Goal: Information Seeking & Learning: Learn about a topic

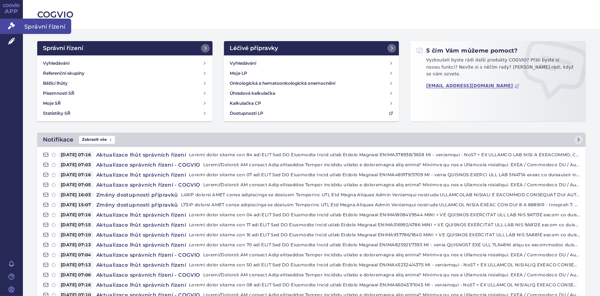
click at [12, 27] on icon at bounding box center [11, 25] width 7 height 7
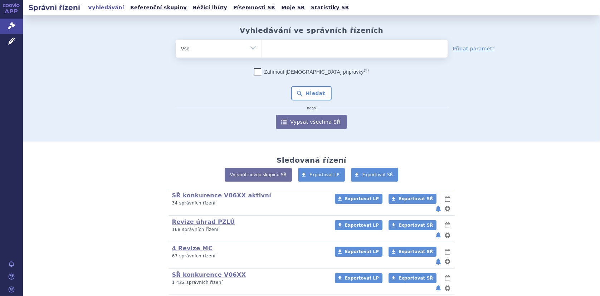
scroll to position [57, 0]
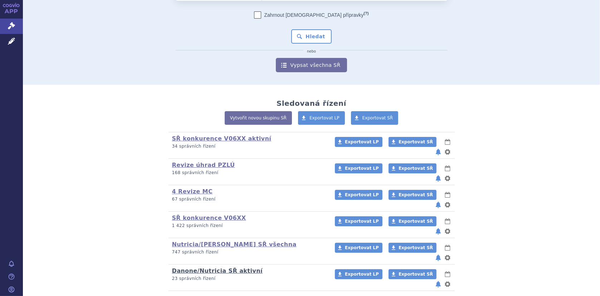
click at [213, 268] on link "Danone/Nutricia SŘ aktivní" at bounding box center [217, 271] width 90 height 7
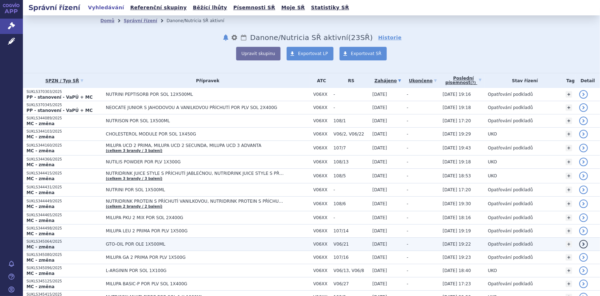
click at [125, 243] on span "GTO-OIL POR OLE 1X500ML" at bounding box center [195, 244] width 179 height 5
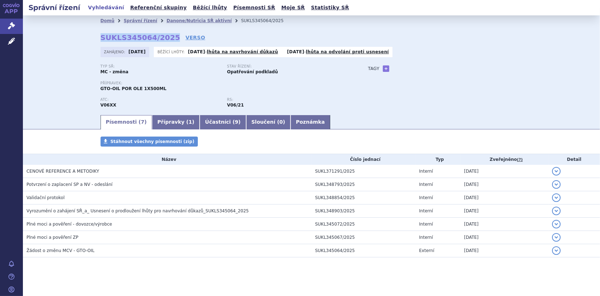
drag, startPoint x: 98, startPoint y: 37, endPoint x: 164, endPoint y: 37, distance: 66.2
click at [164, 37] on strong "SUKLS345064/2025" at bounding box center [140, 37] width 80 height 9
copy strong "SUKLS345064/2025"
click at [152, 125] on link "Přípravky ( 1 )" at bounding box center [176, 122] width 48 height 14
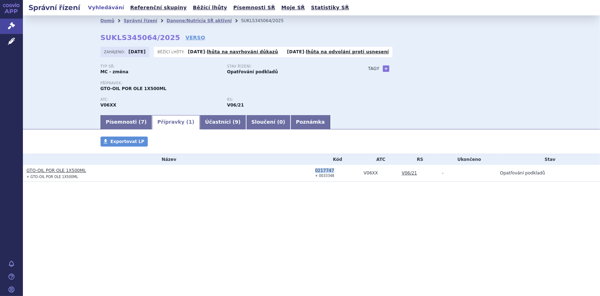
drag, startPoint x: 313, startPoint y: 170, endPoint x: 332, endPoint y: 170, distance: 18.2
click at [332, 170] on td "0217747 + 0033348" at bounding box center [336, 173] width 49 height 17
copy div "0217747"
drag, startPoint x: 26, startPoint y: 170, endPoint x: 87, endPoint y: 173, distance: 60.9
click at [59, 170] on link "GTO-OIL POR OLE 1X500ML" at bounding box center [55, 170] width 59 height 5
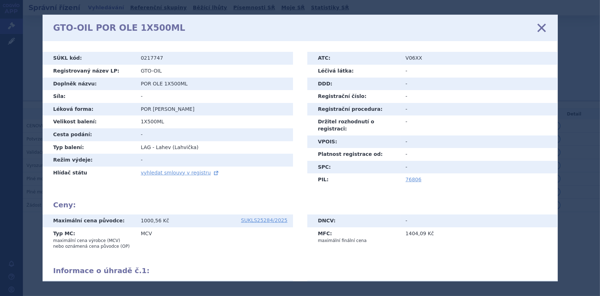
click at [542, 22] on div "GTO-OIL POR OLE 1X500ML zavřít" at bounding box center [300, 28] width 515 height 26
click at [542, 28] on icon at bounding box center [541, 27] width 15 height 15
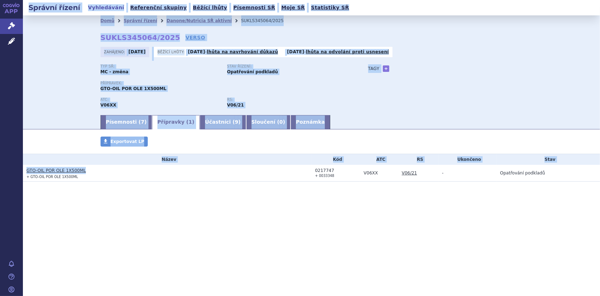
drag, startPoint x: 85, startPoint y: 172, endPoint x: 23, endPoint y: 167, distance: 62.1
click at [23, 167] on td "GTO-OIL POR OLE 1X500ML + GTO-OIL POR OLE 1X500ML" at bounding box center [167, 173] width 289 height 17
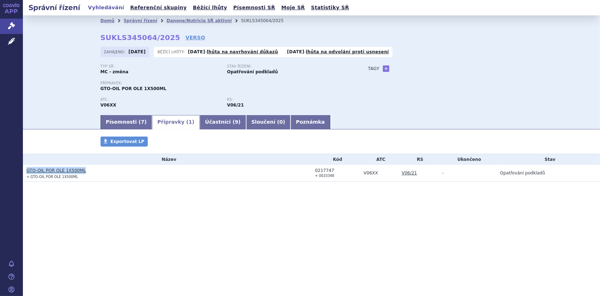
click at [116, 168] on h3 "GTO-OIL POR OLE 1X500ML" at bounding box center [168, 170] width 285 height 7
drag, startPoint x: 87, startPoint y: 169, endPoint x: 24, endPoint y: 170, distance: 63.0
click at [24, 170] on td "GTO-OIL POR OLE 1X500ML + GTO-OIL POR OLE 1X500ML" at bounding box center [167, 173] width 289 height 17
copy link "GTO-OIL POR OLE 1X500ML"
click at [118, 122] on link "Písemnosti ( 7 )" at bounding box center [126, 122] width 52 height 14
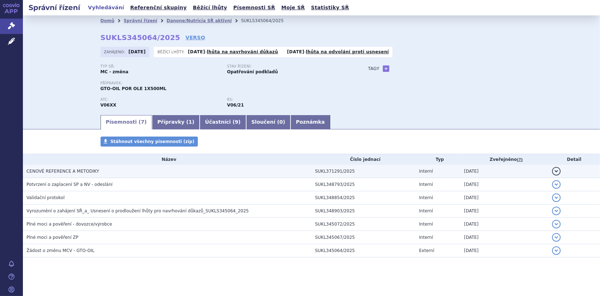
click at [60, 169] on span "CENOVÉ REFERENCE A METODIKY" at bounding box center [62, 171] width 73 height 5
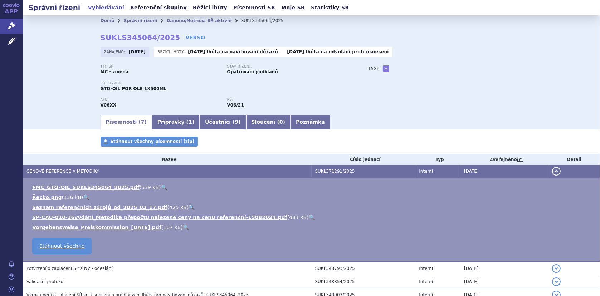
click at [161, 185] on link "🔍" at bounding box center [164, 188] width 6 height 6
click at [170, 21] on link "Danone/Nutricia SŘ aktivní" at bounding box center [198, 20] width 65 height 5
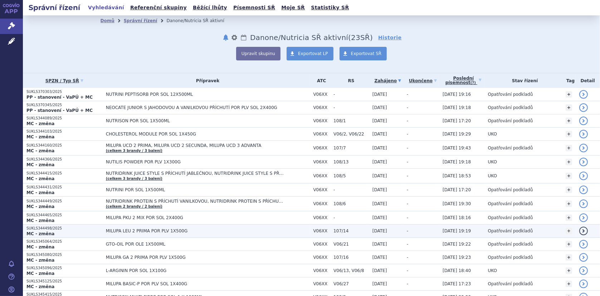
click at [142, 231] on span "MILUPA LEU 2 PRIMA POR PLV 1X500G" at bounding box center [195, 231] width 179 height 5
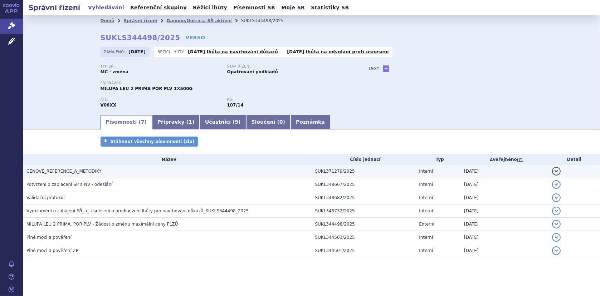
click at [76, 169] on span "CENOVÉ_REFERENCE_A_METODIKY" at bounding box center [63, 171] width 75 height 5
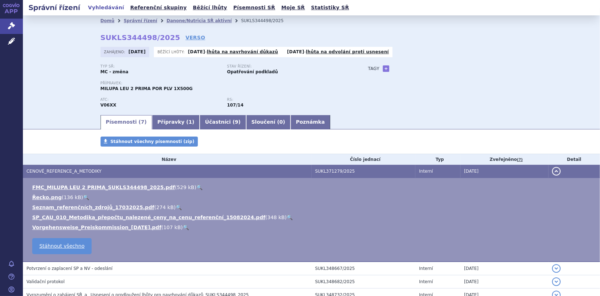
click at [196, 185] on link "🔍" at bounding box center [199, 188] width 6 height 6
drag, startPoint x: 98, startPoint y: 37, endPoint x: 164, endPoint y: 37, distance: 66.5
click at [164, 37] on strong "SUKLS344498/2025" at bounding box center [140, 37] width 80 height 9
copy strong "SUKLS344498/2025"
drag, startPoint x: 98, startPoint y: 88, endPoint x: 177, endPoint y: 89, distance: 79.4
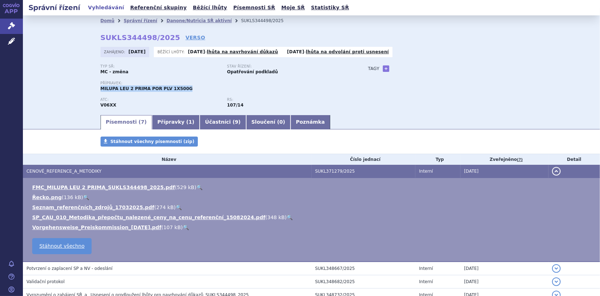
click at [177, 89] on div "Přípravek: MILUPA LEU 2 PRIMA POR PLV 1X500G" at bounding box center [226, 86] width 253 height 11
copy span "MILUPA LEU 2 PRIMA POR PLV 1X500G"
drag, startPoint x: 152, startPoint y: 122, endPoint x: 260, endPoint y: 261, distance: 176.1
click at [152, 122] on link "Přípravky ( 1 )" at bounding box center [176, 122] width 48 height 14
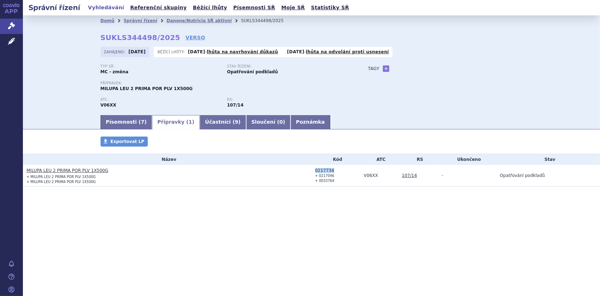
drag, startPoint x: 312, startPoint y: 170, endPoint x: 332, endPoint y: 168, distance: 20.4
click at [332, 168] on td "0217734 + 0217046 + 0033764" at bounding box center [336, 176] width 49 height 22
copy div "0217734"
click at [188, 22] on link "Danone/Nutricia SŘ aktivní" at bounding box center [198, 20] width 65 height 5
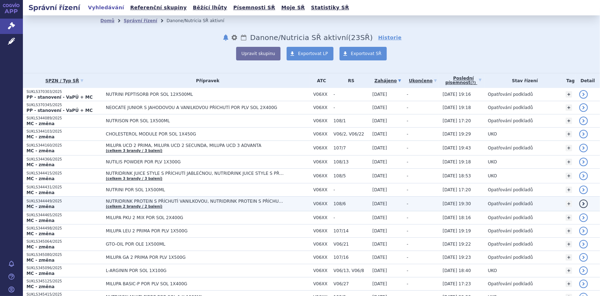
click at [168, 199] on span "NUTRIDRINK PROTEIN S PŘÍCHUTÍ VANILKOVOU, NUTRIDRINK PROTEIN S PŘÍCHUTÍ ČOKOLÁD…" at bounding box center [195, 201] width 179 height 5
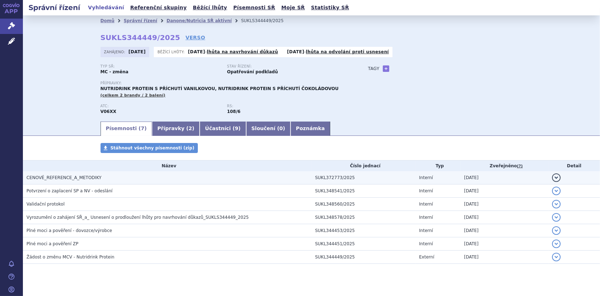
click at [92, 174] on h3 "CENOVÉ_REFERENCE_A_METODIKY" at bounding box center [168, 177] width 285 height 7
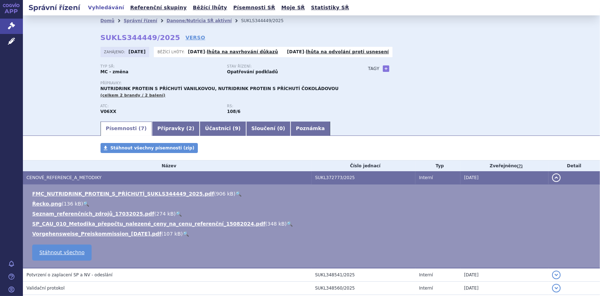
click at [235, 193] on link "🔍" at bounding box center [238, 194] width 6 height 6
drag, startPoint x: 98, startPoint y: 37, endPoint x: 163, endPoint y: 37, distance: 65.5
click at [163, 37] on strong "SUKLS344449/2025" at bounding box center [140, 37] width 80 height 9
copy strong "SUKLS344449/2025"
click at [177, 19] on link "Danone/Nutricia SŘ aktivní" at bounding box center [198, 20] width 65 height 5
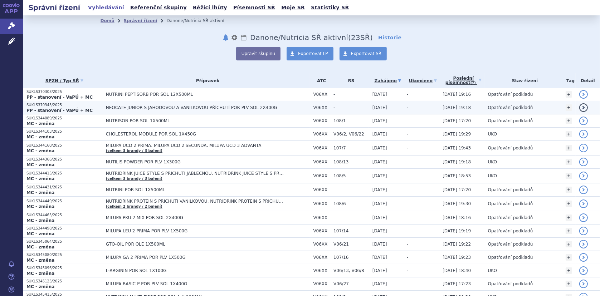
click at [115, 104] on td "NEOCATE JUNIOR S JAHODOVOU A VANILKOVOU PŘÍCHUTÍ POR PLV SOL 2X400G" at bounding box center [205, 107] width 207 height 13
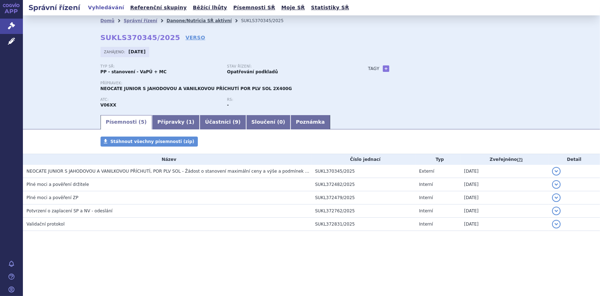
click at [168, 21] on link "Danone/Nutricia SŘ aktivní" at bounding box center [198, 20] width 65 height 5
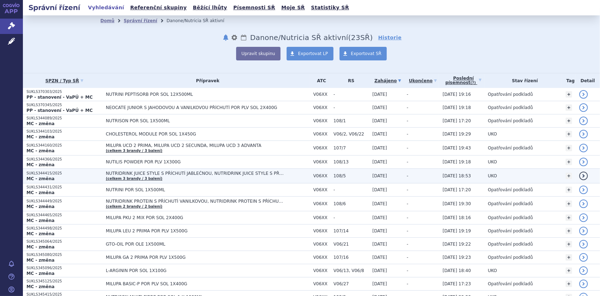
scroll to position [72, 0]
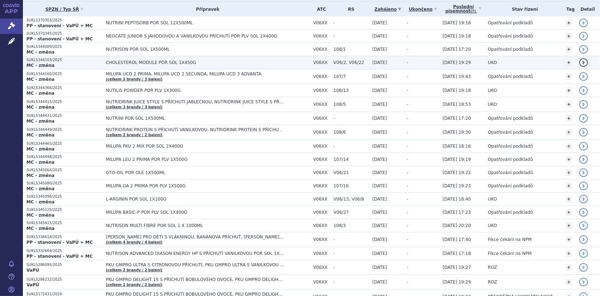
click at [129, 63] on span "CHOLESTEROL MODULE POR SOL 1X450G" at bounding box center [195, 62] width 179 height 5
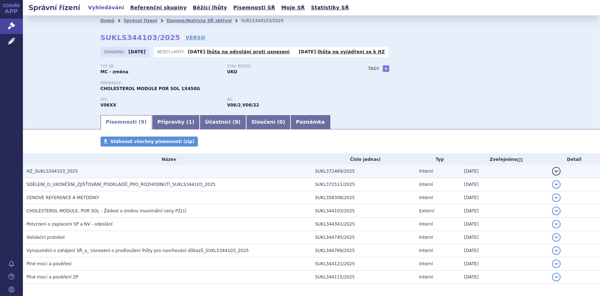
click at [47, 170] on span "HZ_SUKLS344103_2025" at bounding box center [52, 171] width 52 height 5
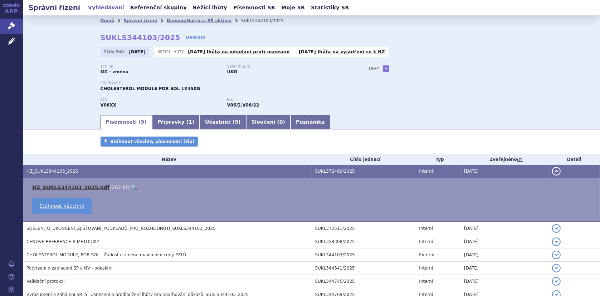
click at [69, 185] on link "HZ_SUKLS344103_2025.pdf" at bounding box center [70, 188] width 77 height 6
drag, startPoint x: 168, startPoint y: 19, endPoint x: 177, endPoint y: 19, distance: 8.6
click at [168, 19] on link "Danone/Nutricia SŘ aktivní" at bounding box center [198, 20] width 65 height 5
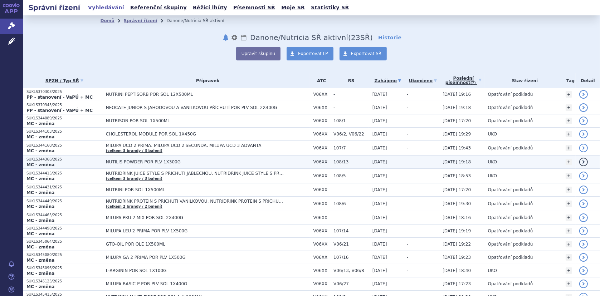
click at [162, 160] on span "NUTILIS POWDER POR PLV 1X300G" at bounding box center [195, 162] width 179 height 5
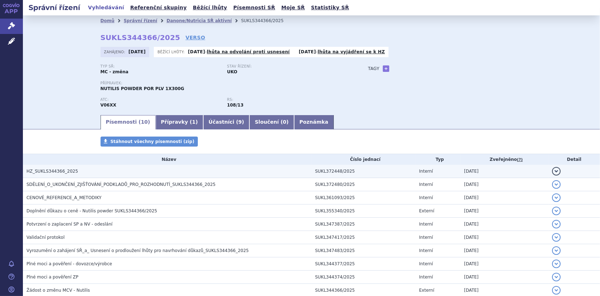
click at [53, 171] on span "HZ_SUKLS344366_2025" at bounding box center [52, 171] width 52 height 5
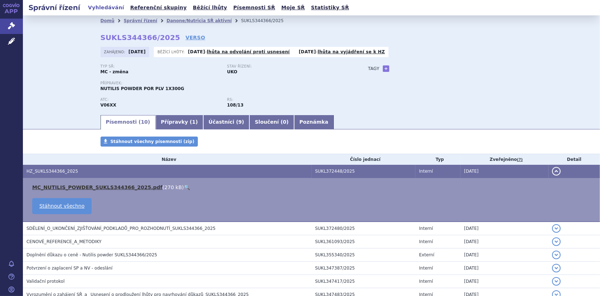
click at [63, 185] on link "MC_NUTILIS_POWDER_SUKLS344366_2025.pdf" at bounding box center [97, 188] width 130 height 6
click at [193, 19] on link "Danone/Nutricia SŘ aktivní" at bounding box center [198, 20] width 65 height 5
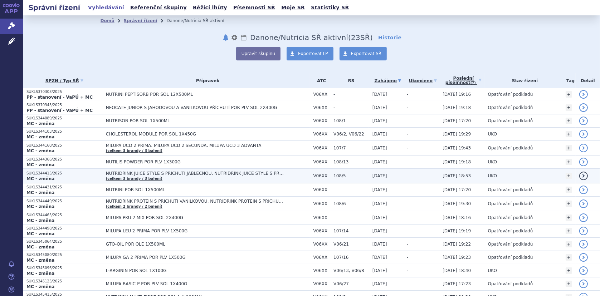
click at [202, 172] on span "NUTRIDRINK JUICE STYLE S PŘÍCHUTÍ JABLEČNOU, NUTRIDRINK JUICE STYLE S PŘÍCHUTÍ …" at bounding box center [195, 173] width 179 height 5
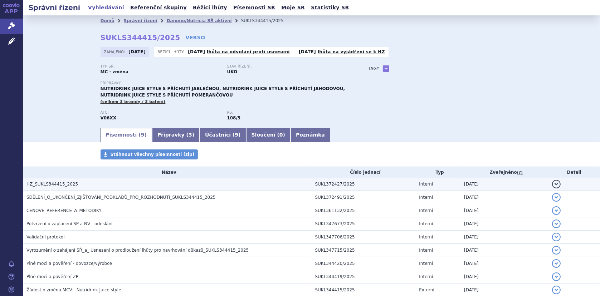
click at [53, 183] on span "HZ_SUKLS344415_2025" at bounding box center [52, 184] width 52 height 5
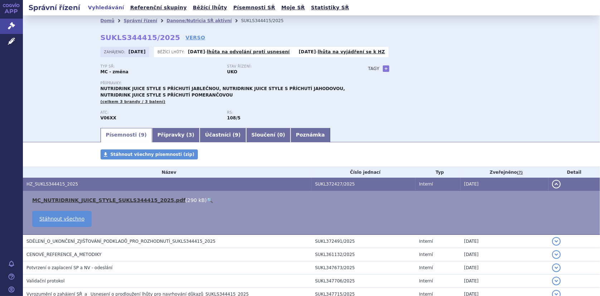
click at [91, 200] on link "MC_NUTRIDRINK_JUICE_STYLE_SUKLS344415_2025.pdf" at bounding box center [108, 200] width 153 height 6
click at [196, 21] on link "Danone/Nutricia SŘ aktivní" at bounding box center [198, 20] width 65 height 5
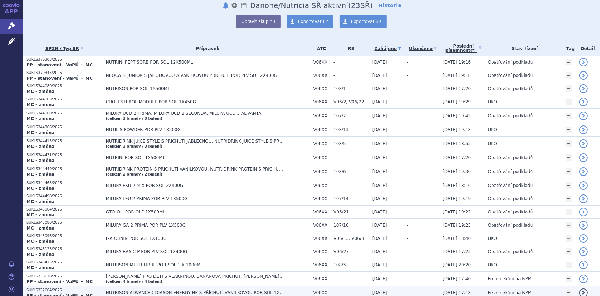
scroll to position [107, 0]
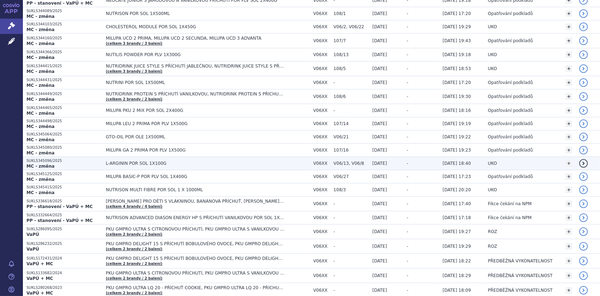
click at [157, 162] on span "L-ARGININ POR SOL 1X100G" at bounding box center [195, 163] width 179 height 5
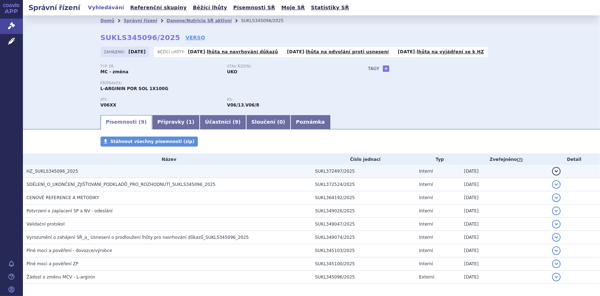
click at [54, 170] on span "HZ_SUKLS345096_2025" at bounding box center [52, 171] width 52 height 5
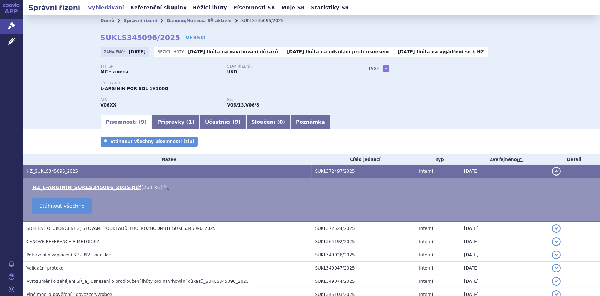
click at [163, 185] on link "🔍" at bounding box center [166, 188] width 6 height 6
click at [173, 23] on link "Danone/Nutricia SŘ aktivní" at bounding box center [198, 20] width 65 height 5
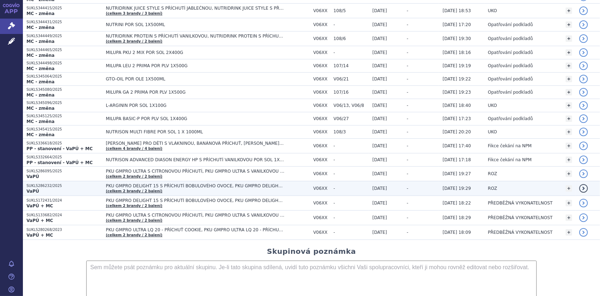
scroll to position [153, 0]
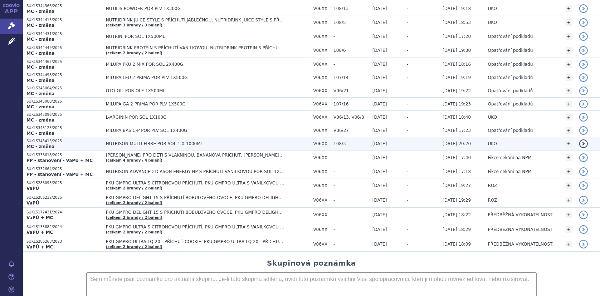
click at [142, 138] on td "NUTRISON MULTI FIBRE POR SOL 1 X 1000ML" at bounding box center [205, 143] width 207 height 13
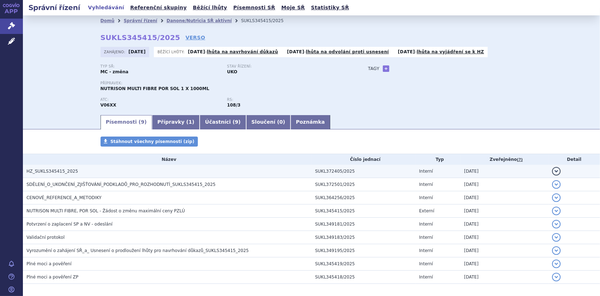
click at [62, 170] on span "HZ_SUKLS345415_2025" at bounding box center [52, 171] width 52 height 5
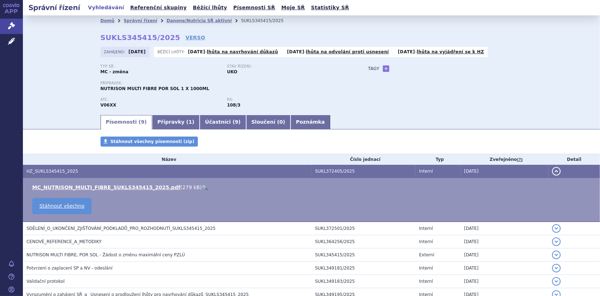
click at [202, 186] on link "🔍" at bounding box center [205, 188] width 6 height 6
